Goal: Check status: Check status

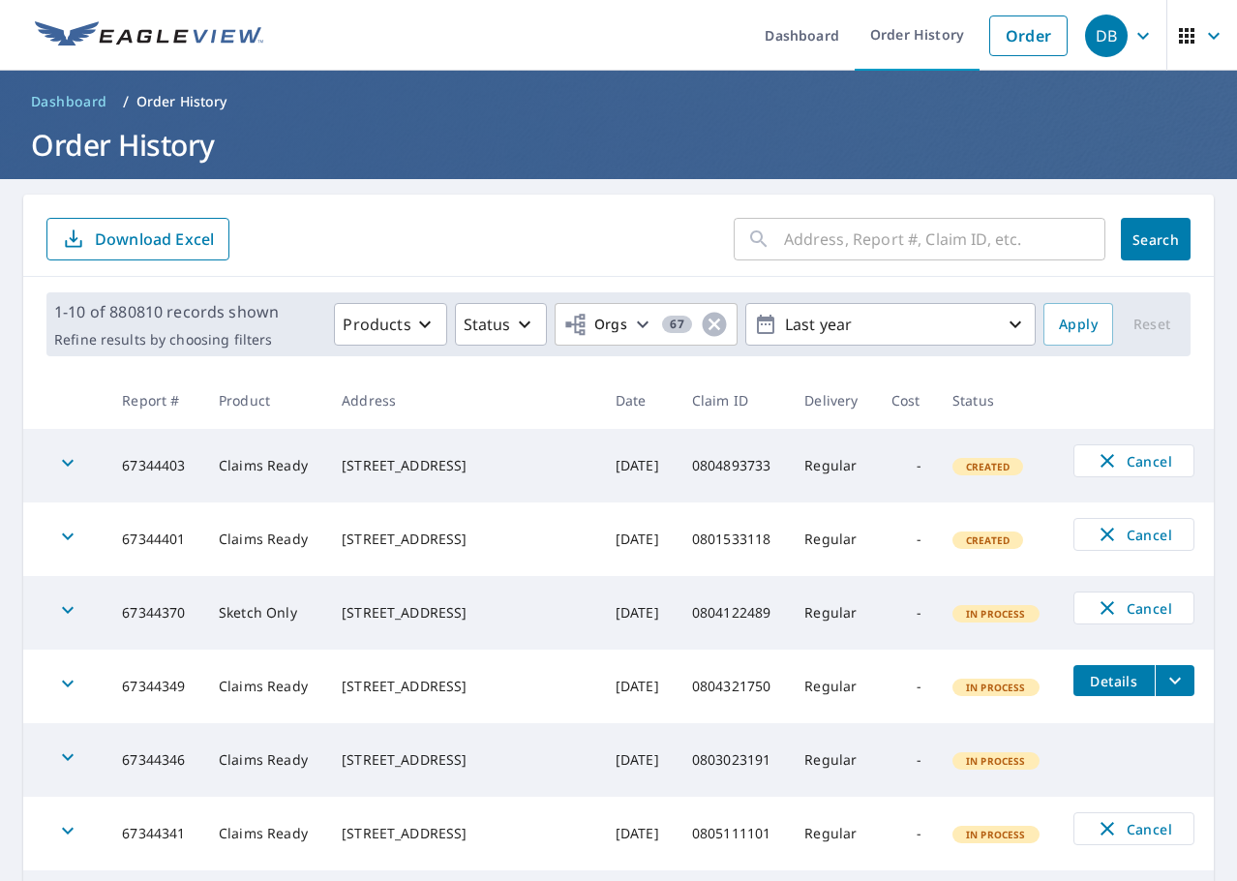
click at [987, 229] on input "text" at bounding box center [944, 239] width 321 height 54
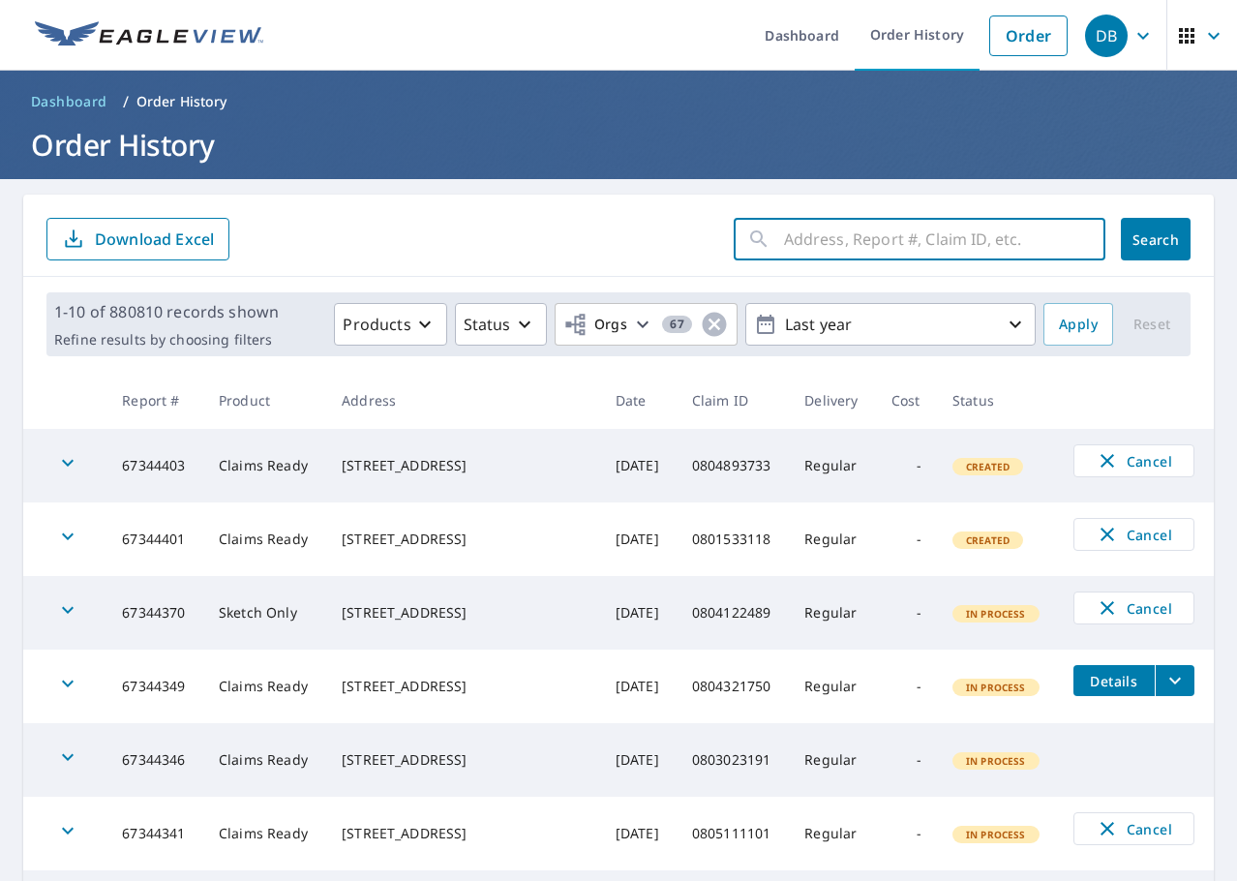
paste input "0792862823"
type input "0792862823"
click at [1132, 221] on button "Search" at bounding box center [1156, 239] width 70 height 43
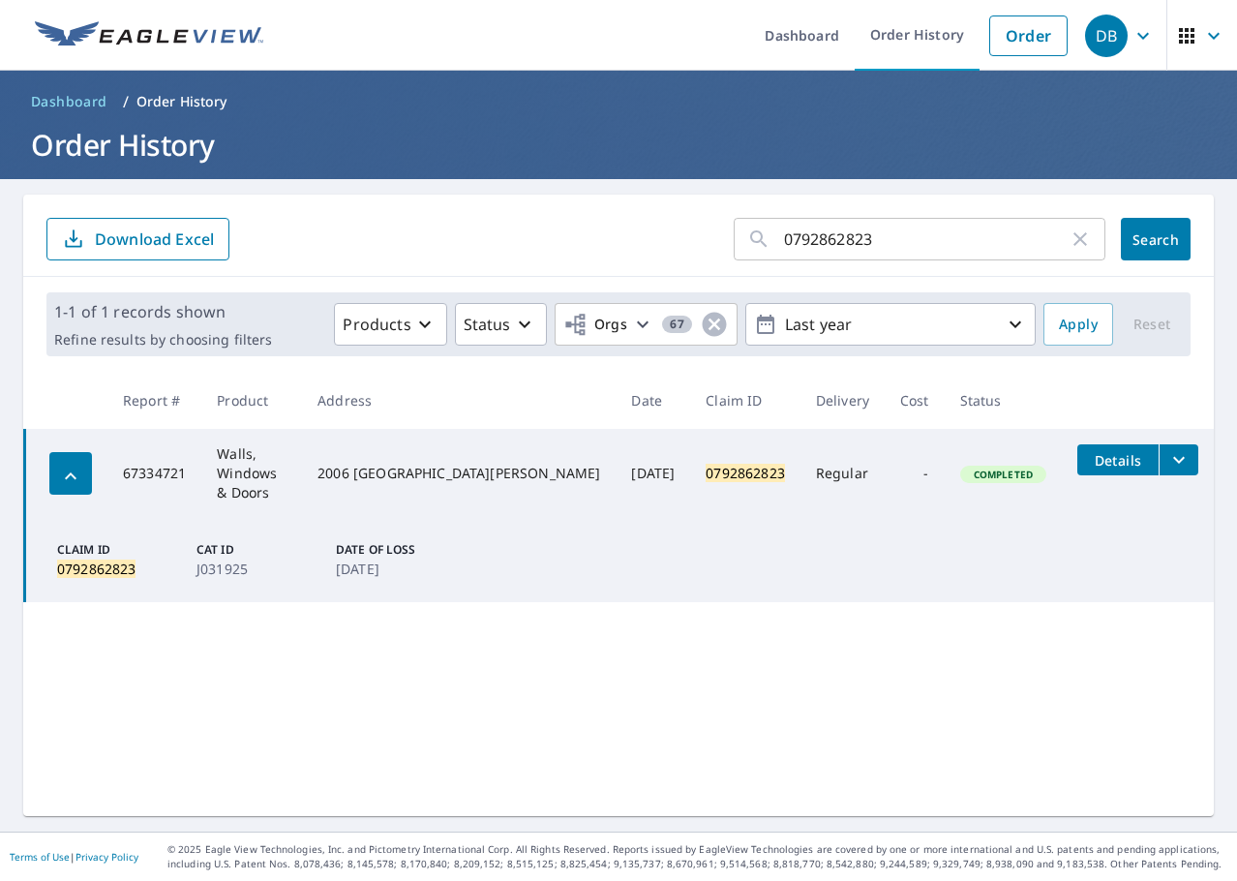
click at [1174, 459] on button "filesDropdownBtn-67334721" at bounding box center [1178, 459] width 40 height 31
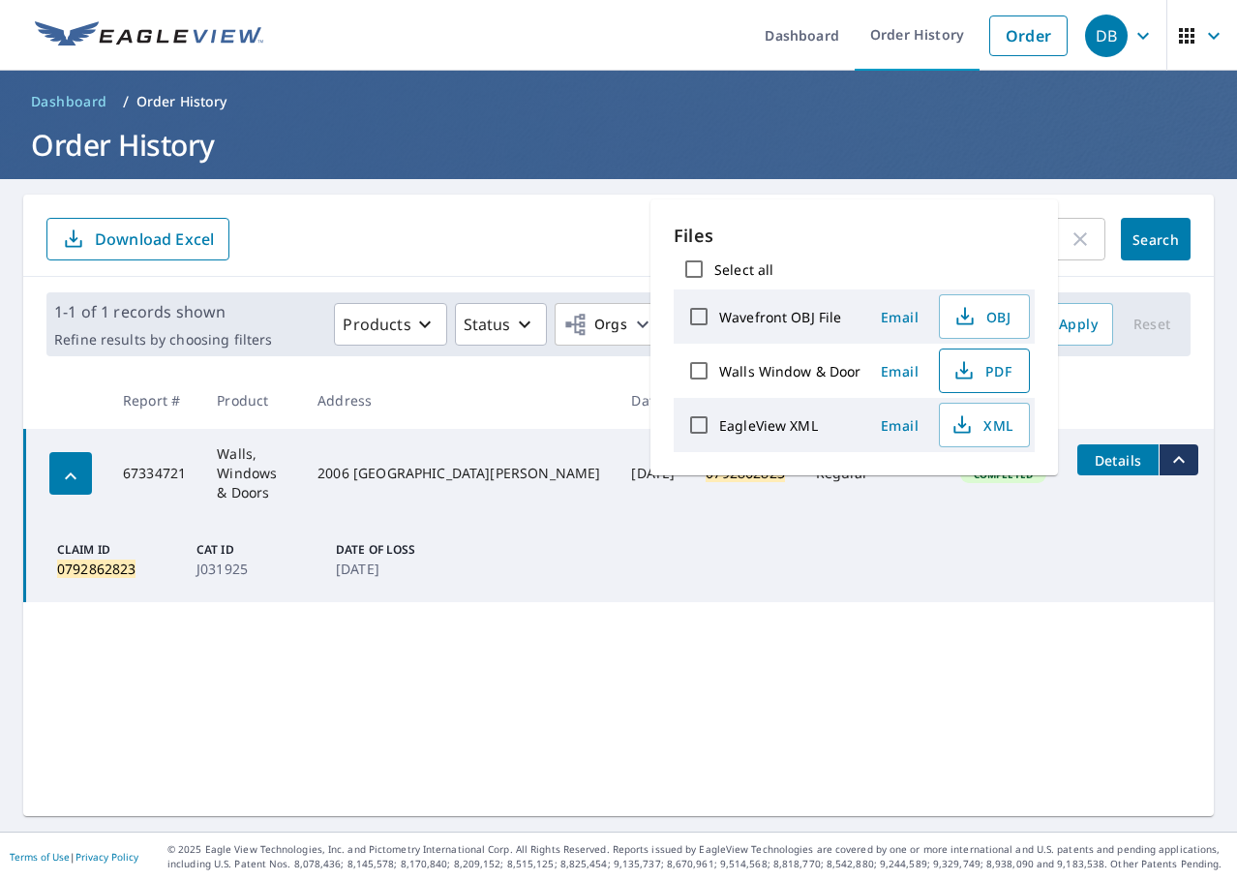
click at [989, 379] on span "PDF" at bounding box center [982, 370] width 62 height 23
click at [767, 705] on div "0792862823 ​ Search Download Excel 1-1 of 1 records shown Refine results by cho…" at bounding box center [618, 505] width 1190 height 621
